Goal: Navigation & Orientation: Find specific page/section

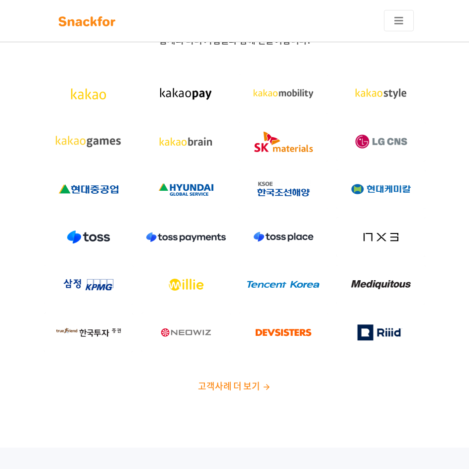
scroll to position [50, 0]
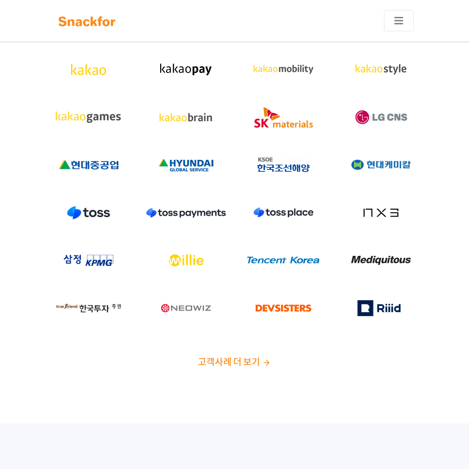
click at [190, 210] on img at bounding box center [185, 213] width 89 height 40
click at [288, 220] on img at bounding box center [282, 213] width 89 height 40
click at [288, 311] on img at bounding box center [282, 308] width 89 height 40
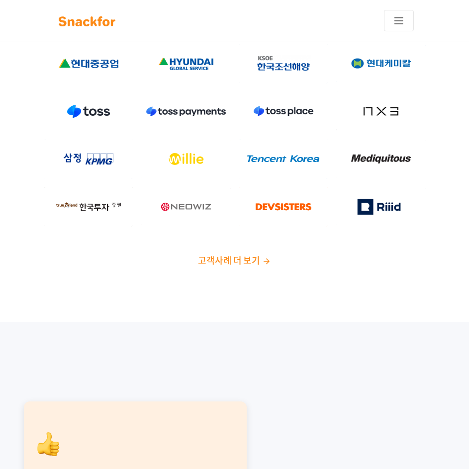
scroll to position [0, 0]
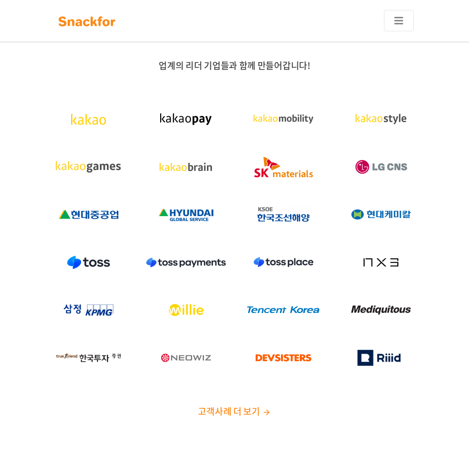
click at [269, 409] on img at bounding box center [266, 412] width 9 height 9
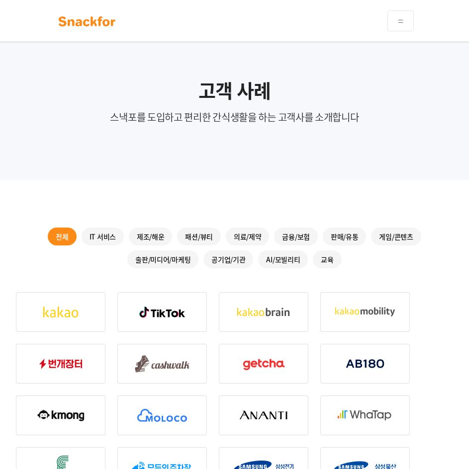
scroll to position [99, 0]
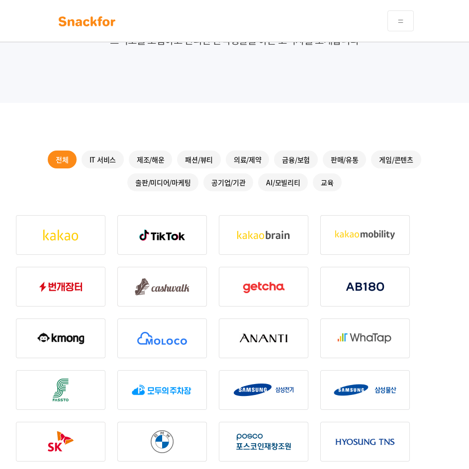
click at [293, 233] on img at bounding box center [263, 235] width 89 height 40
drag, startPoint x: 347, startPoint y: 231, endPoint x: 353, endPoint y: 231, distance: 6.0
click at [348, 231] on img at bounding box center [364, 235] width 89 height 40
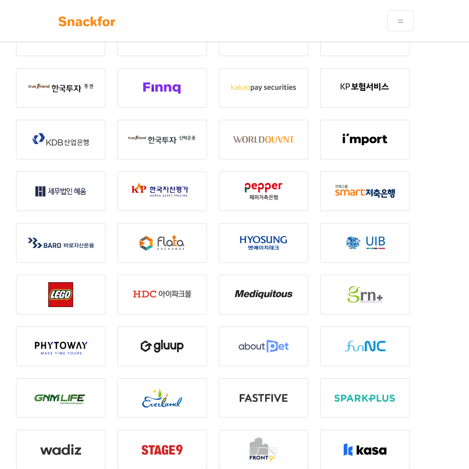
scroll to position [1043, 0]
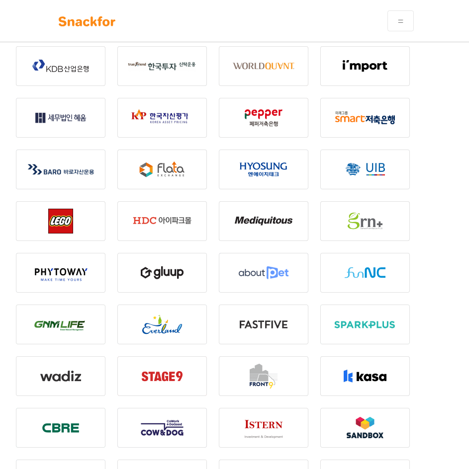
click at [266, 333] on img at bounding box center [263, 325] width 89 height 40
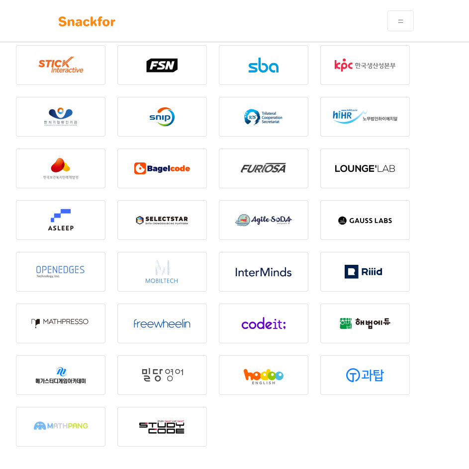
scroll to position [1892, 0]
